Goal: Navigation & Orientation: Understand site structure

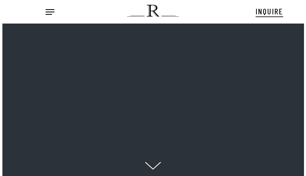
scroll to position [8, 10]
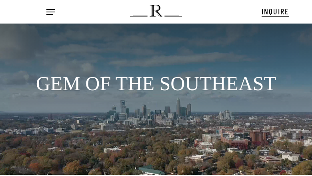
scroll to position [11, 0]
